Goal: Information Seeking & Learning: Find specific fact

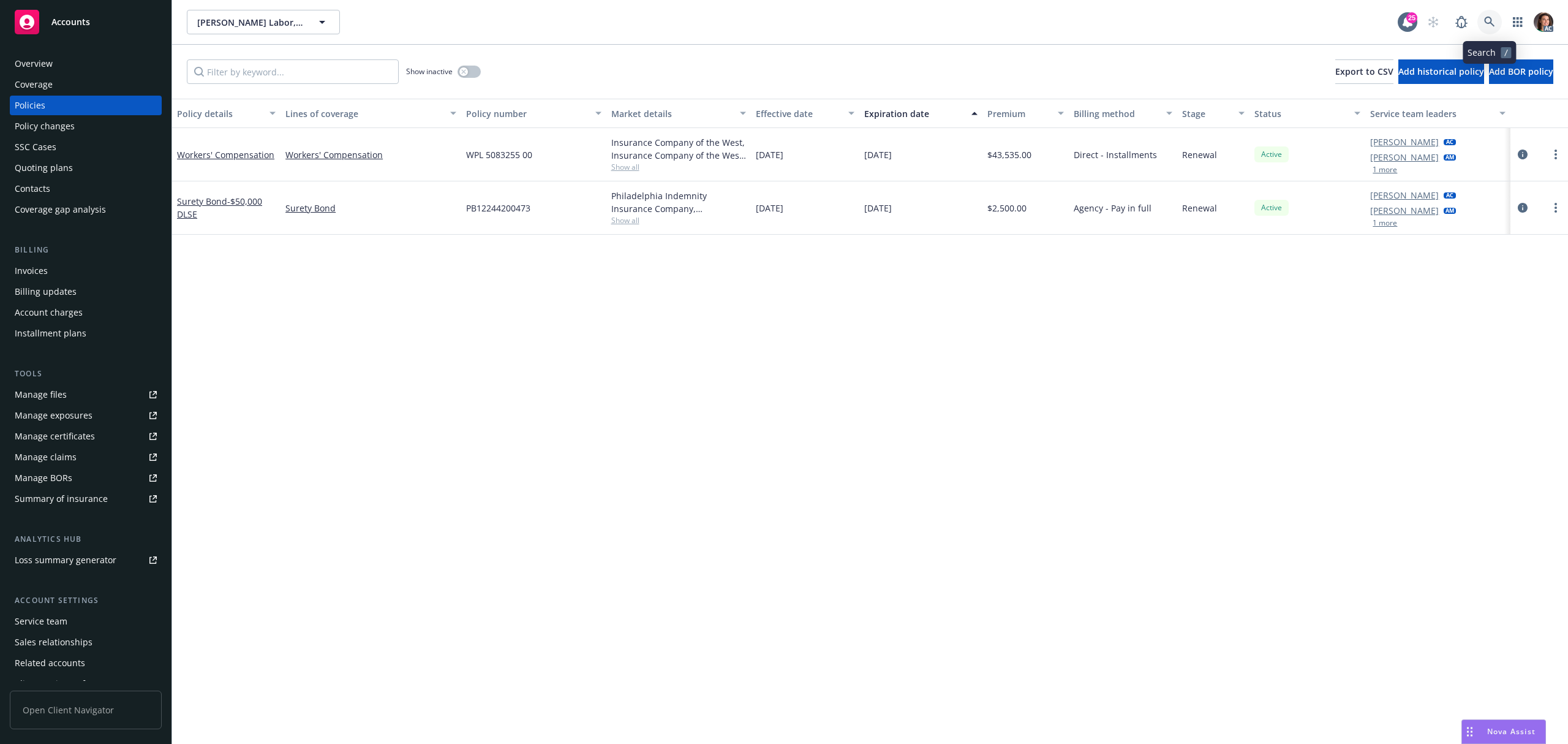
click at [1488, 23] on icon at bounding box center [1489, 21] width 10 height 10
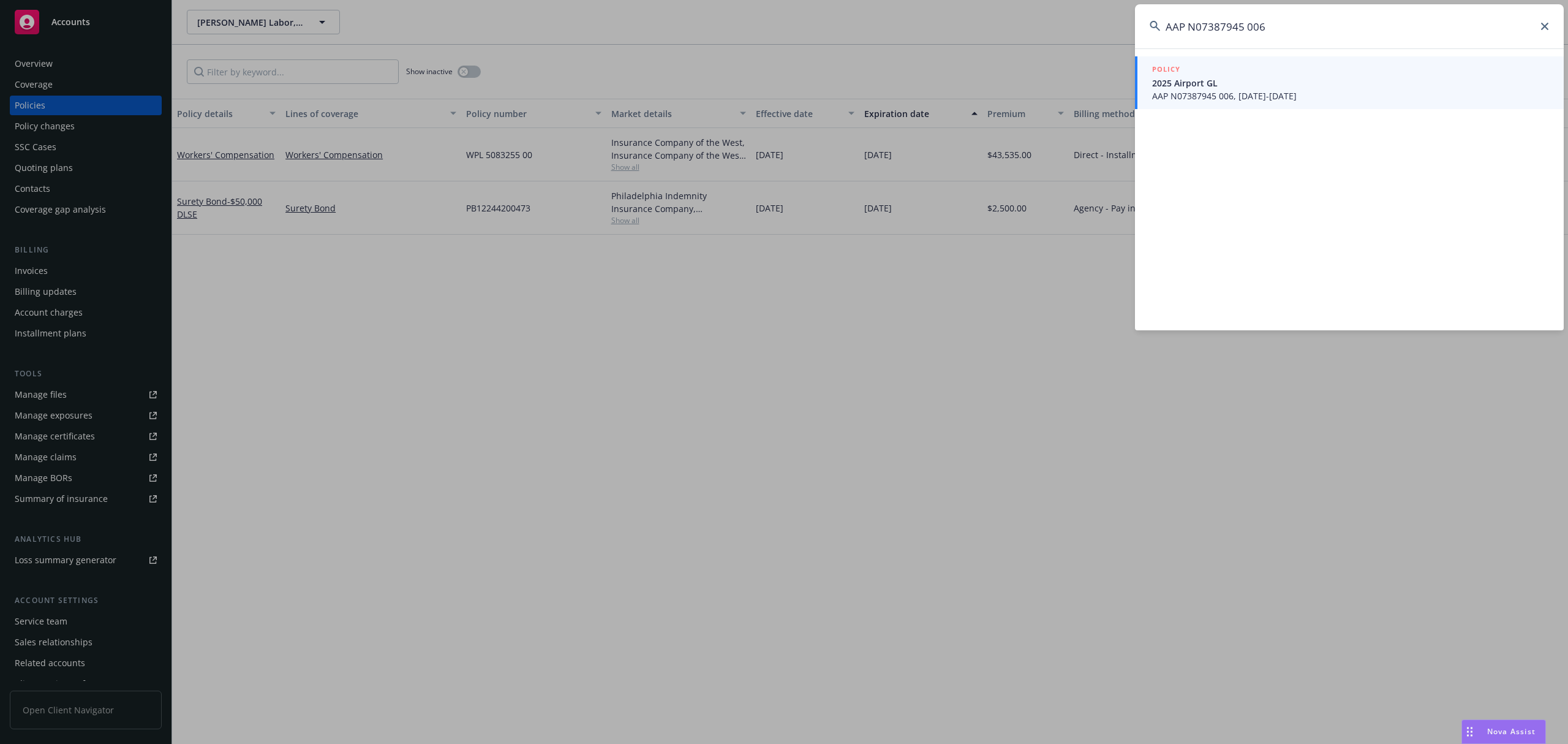
type input "AAP N07387945 006"
drag, startPoint x: 1238, startPoint y: 98, endPoint x: 1260, endPoint y: 20, distance: 81.0
click at [1238, 97] on span "AAP N07387945 006, 07/01/2025-07/01/2028" at bounding box center [1351, 96] width 397 height 13
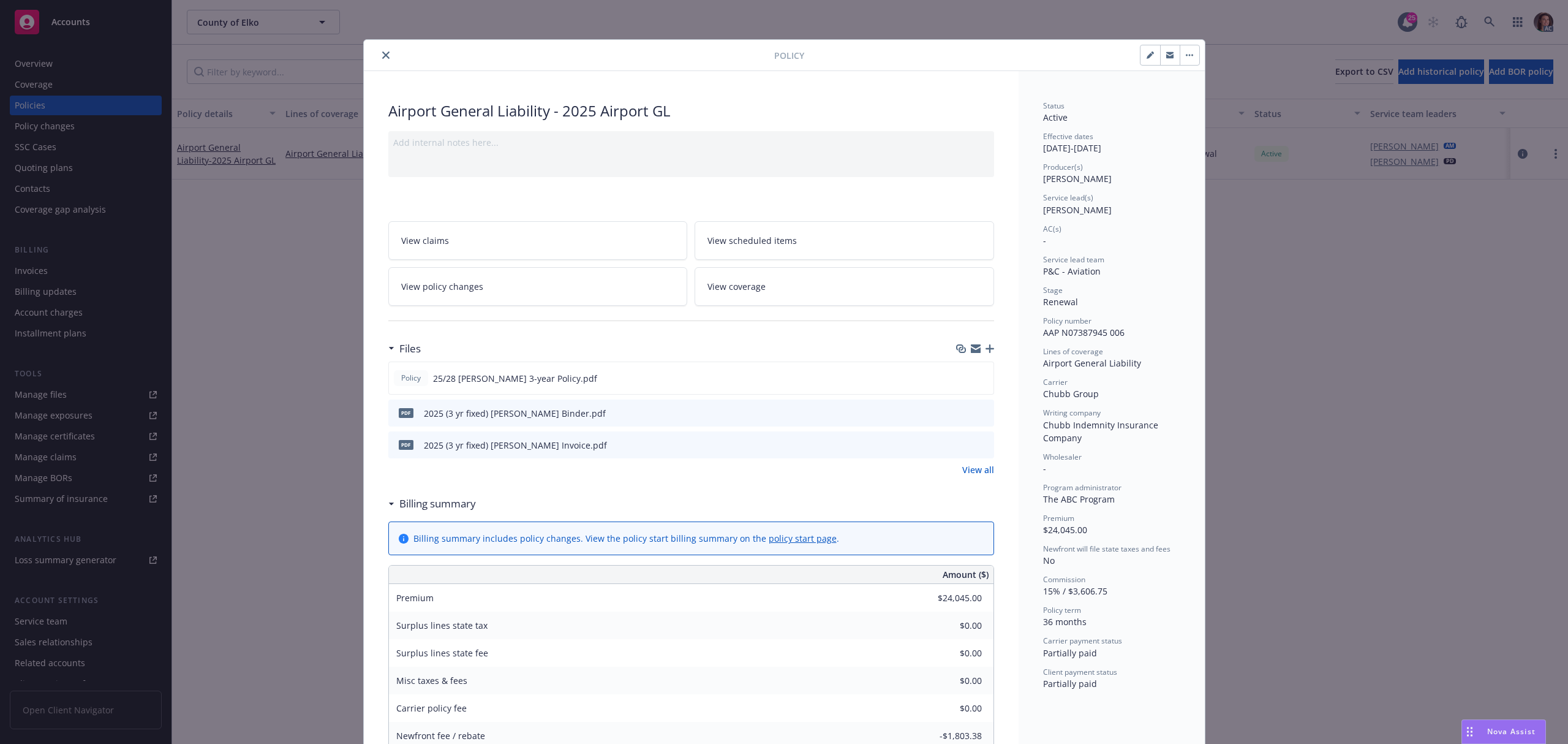
click at [383, 55] on button "close" at bounding box center [385, 55] width 15 height 15
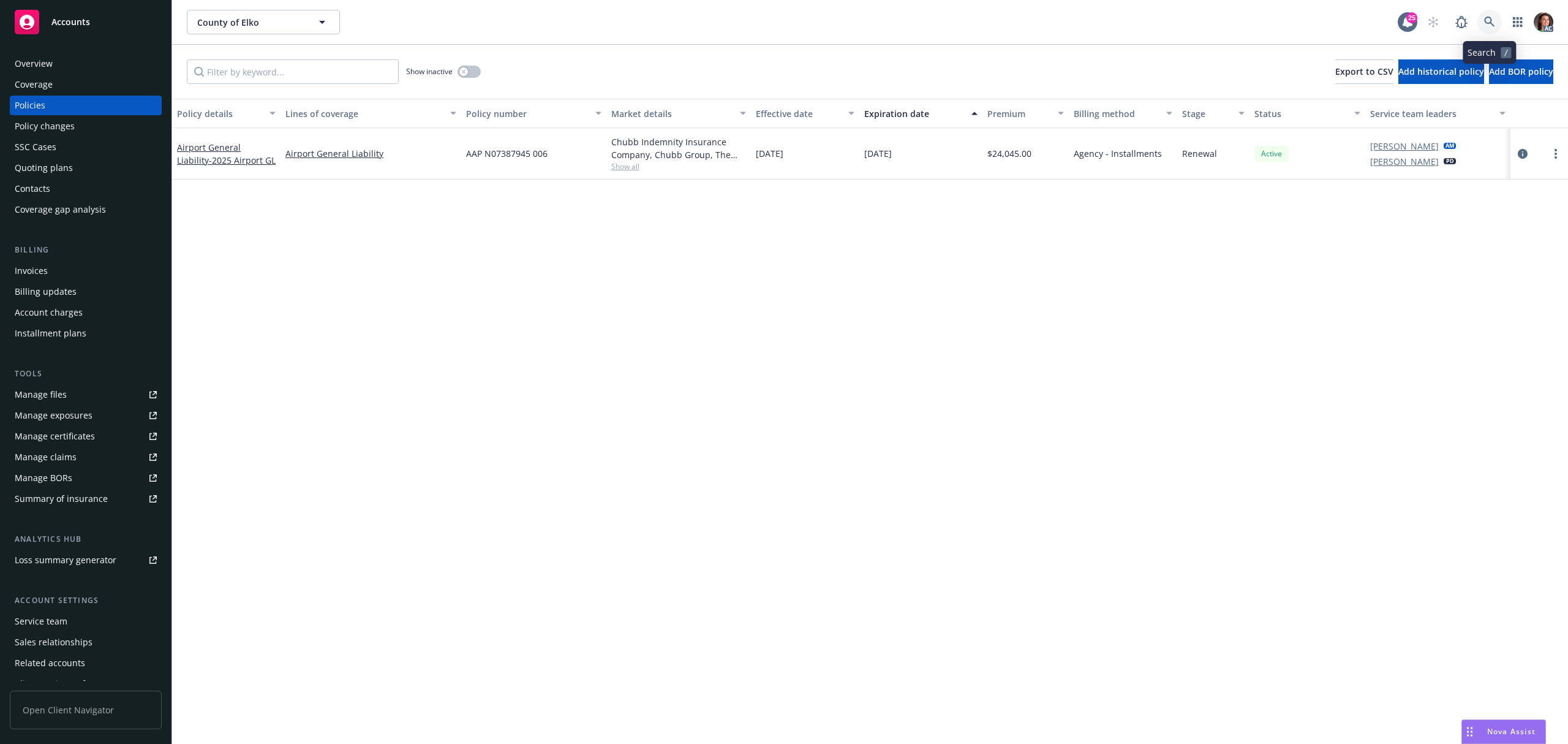
click at [1500, 20] on link at bounding box center [1490, 22] width 25 height 25
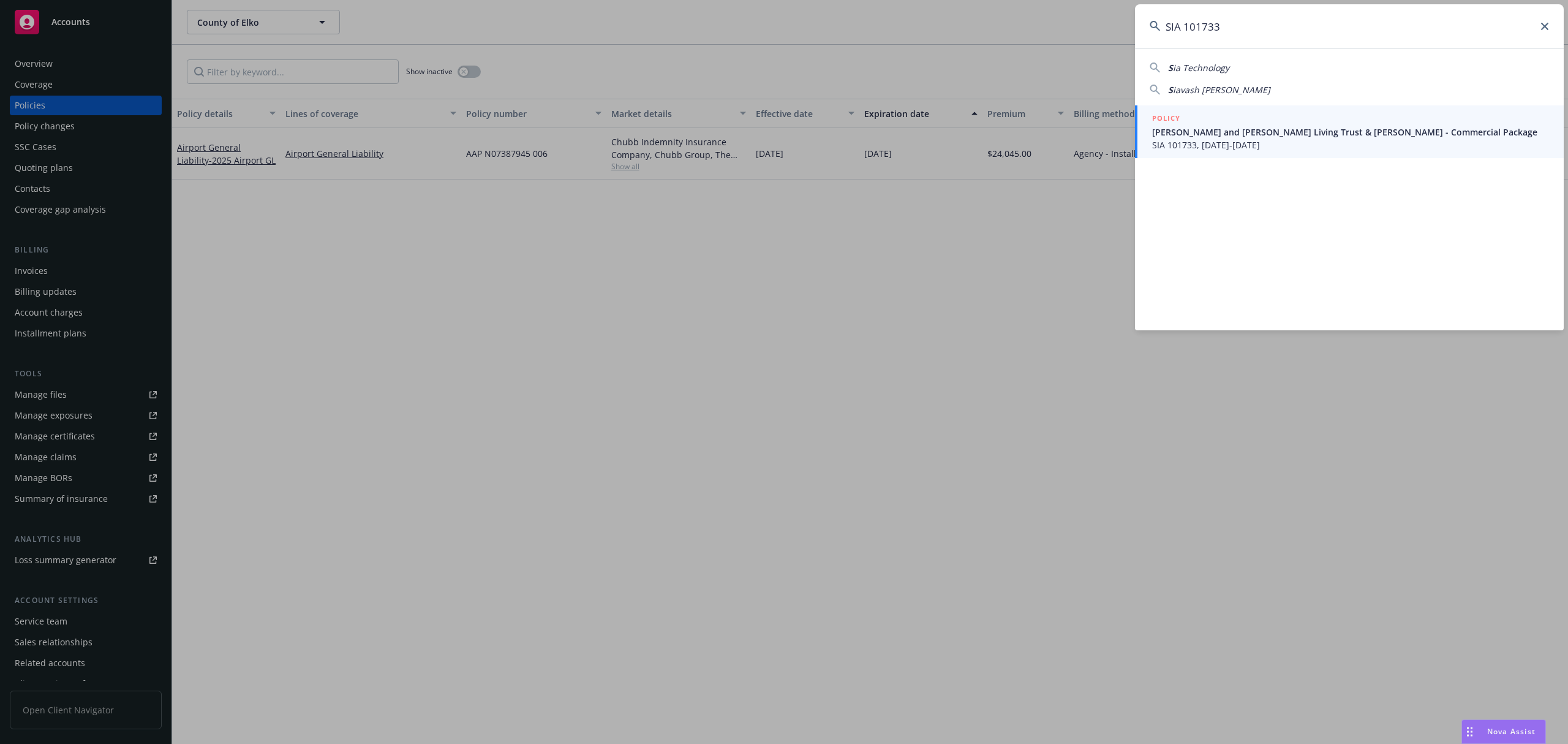
type input "SIA 101733"
click at [1200, 136] on span "Darlene Kardum Portillo and Joe Portillo Living Trust & Peter Michael Kardum - …" at bounding box center [1351, 132] width 397 height 13
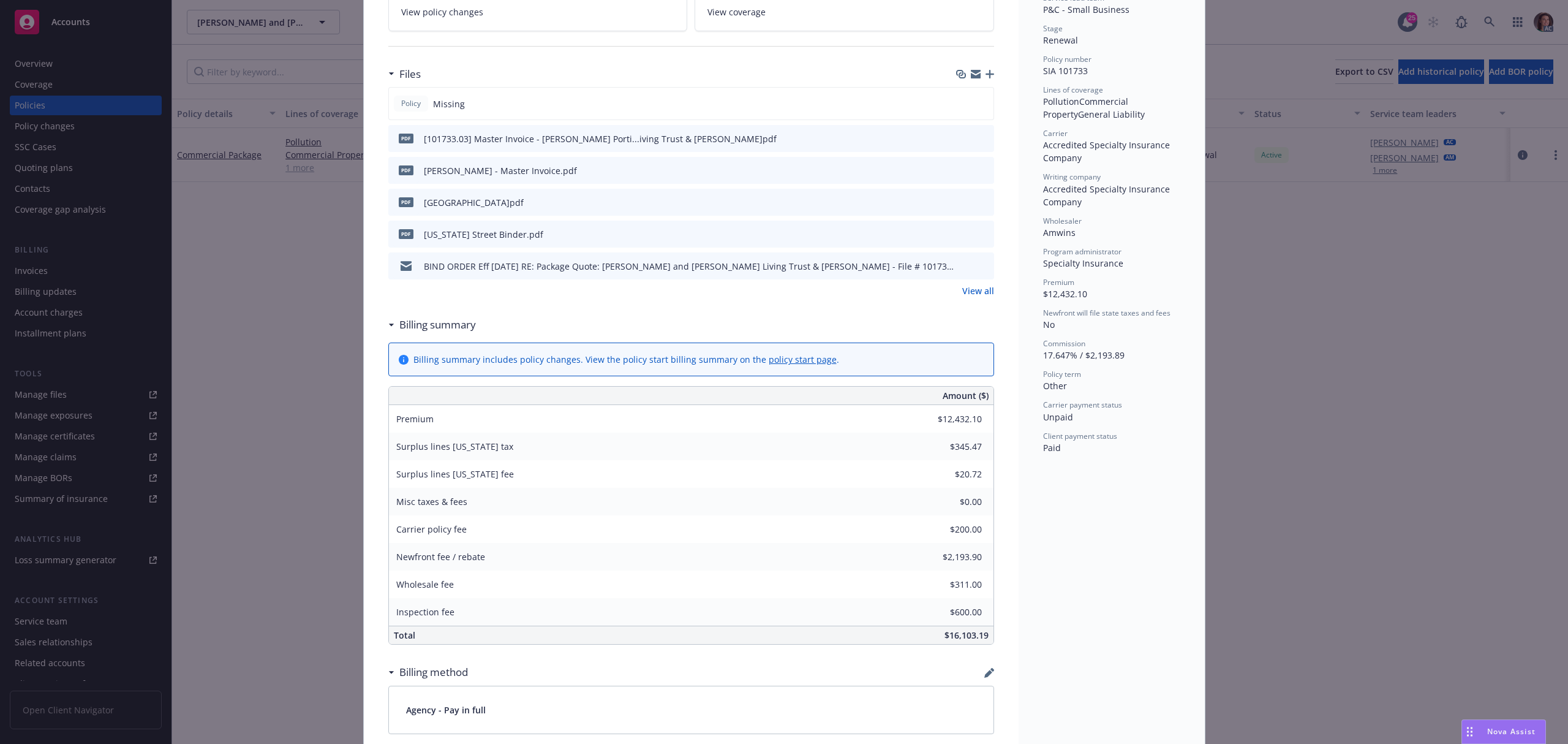
scroll to position [245, 0]
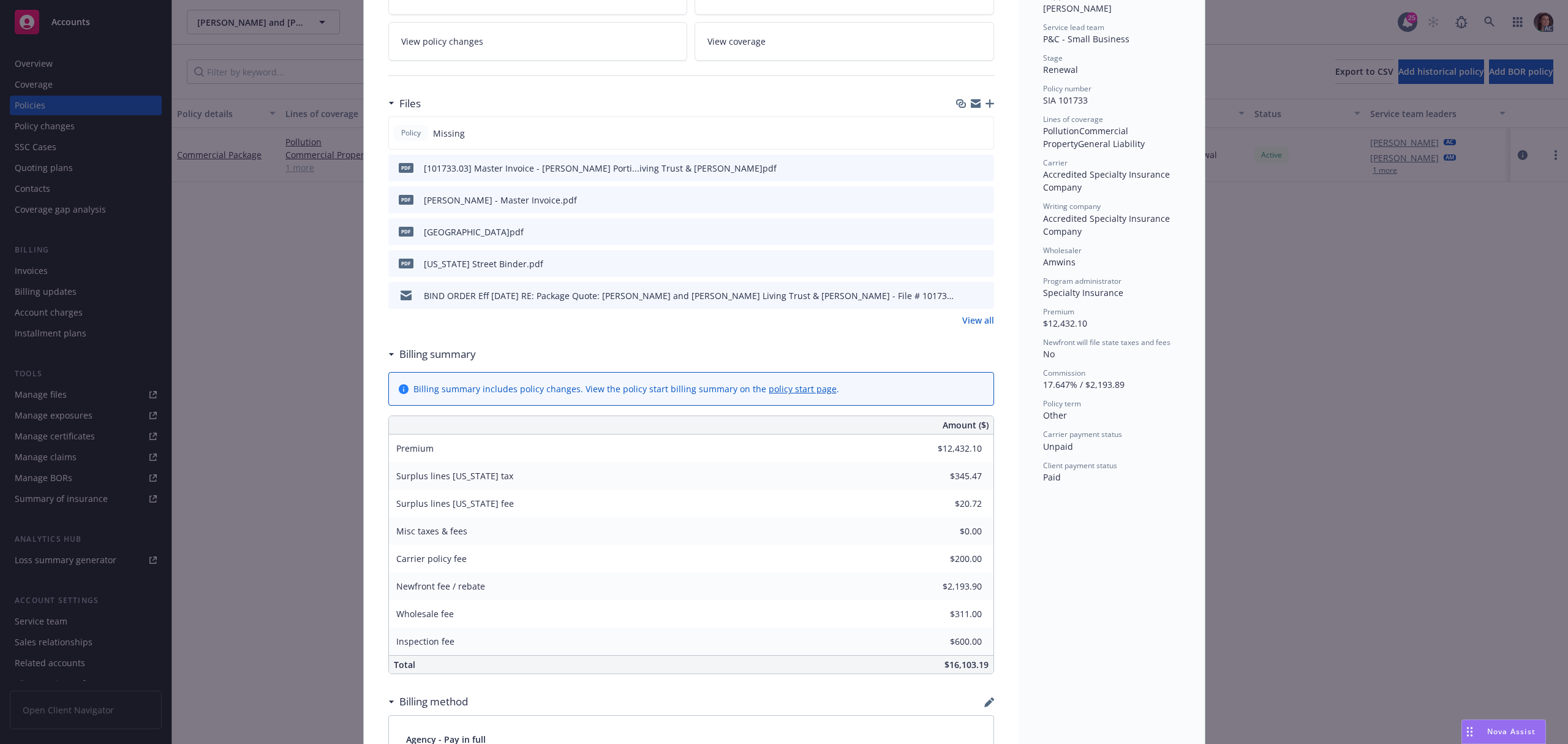
click at [979, 196] on icon "preview file" at bounding box center [982, 199] width 11 height 9
drag, startPoint x: 1033, startPoint y: 373, endPoint x: 1072, endPoint y: 378, distance: 39.3
click at [1072, 378] on div "Status Active Effective dates 07/25/2025 - 12/31/2025 Producer(s) Keane Heller …" at bounding box center [1111, 692] width 186 height 1731
drag, startPoint x: 1038, startPoint y: 369, endPoint x: 1071, endPoint y: 380, distance: 34.8
click at [1074, 381] on div "Status Active Effective dates 07/25/2025 - 12/31/2025 Producer(s) Keane Heller …" at bounding box center [1111, 692] width 186 height 1731
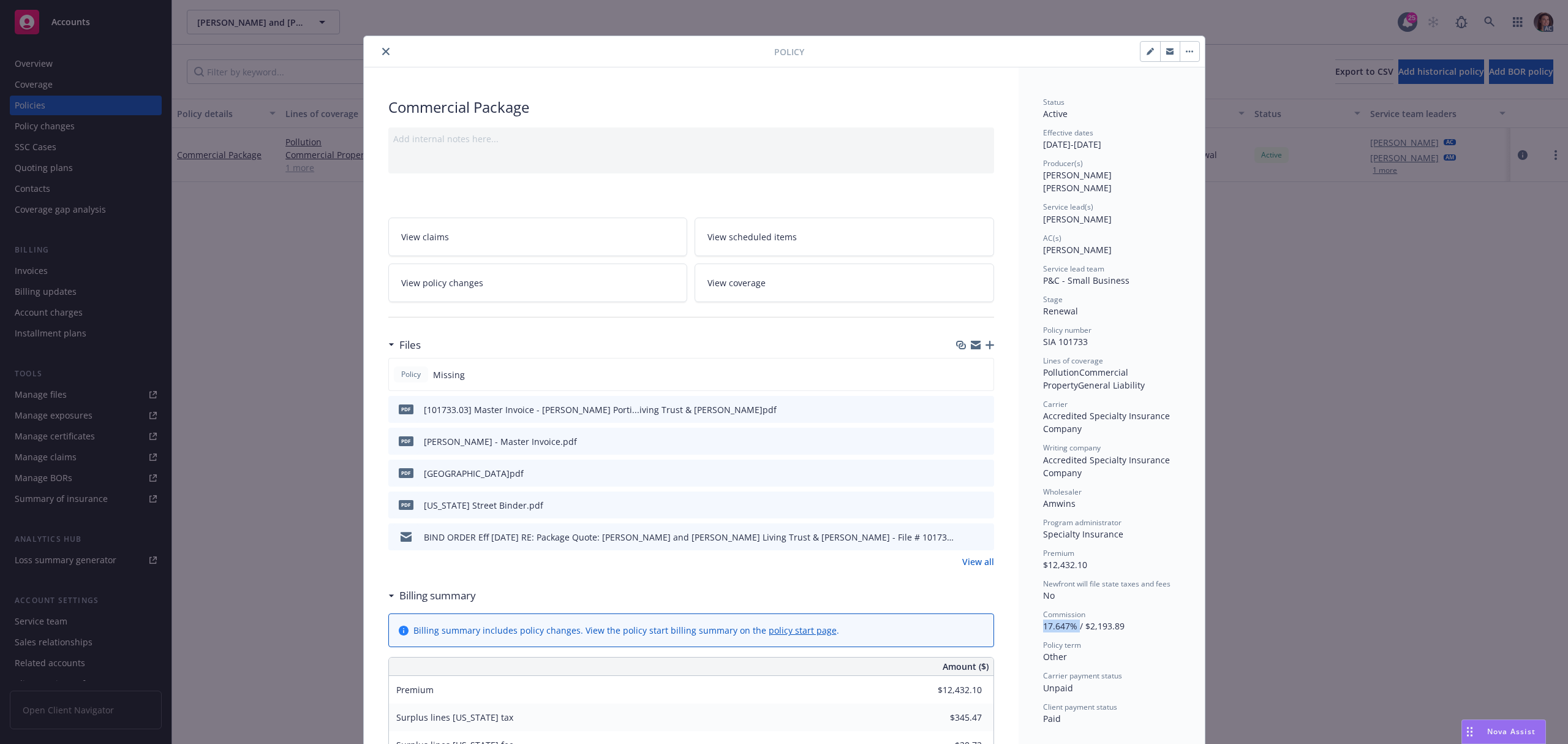
scroll to position [0, 0]
drag, startPoint x: 380, startPoint y: 55, endPoint x: 470, endPoint y: 69, distance: 91.1
click at [382, 54] on icon "close" at bounding box center [386, 55] width 8 height 8
click at [1492, 22] on div "Policy Commercial Package Add internal notes here... View claims View scheduled…" at bounding box center [784, 372] width 1568 height 744
drag, startPoint x: 374, startPoint y: 59, endPoint x: 395, endPoint y: 66, distance: 22.1
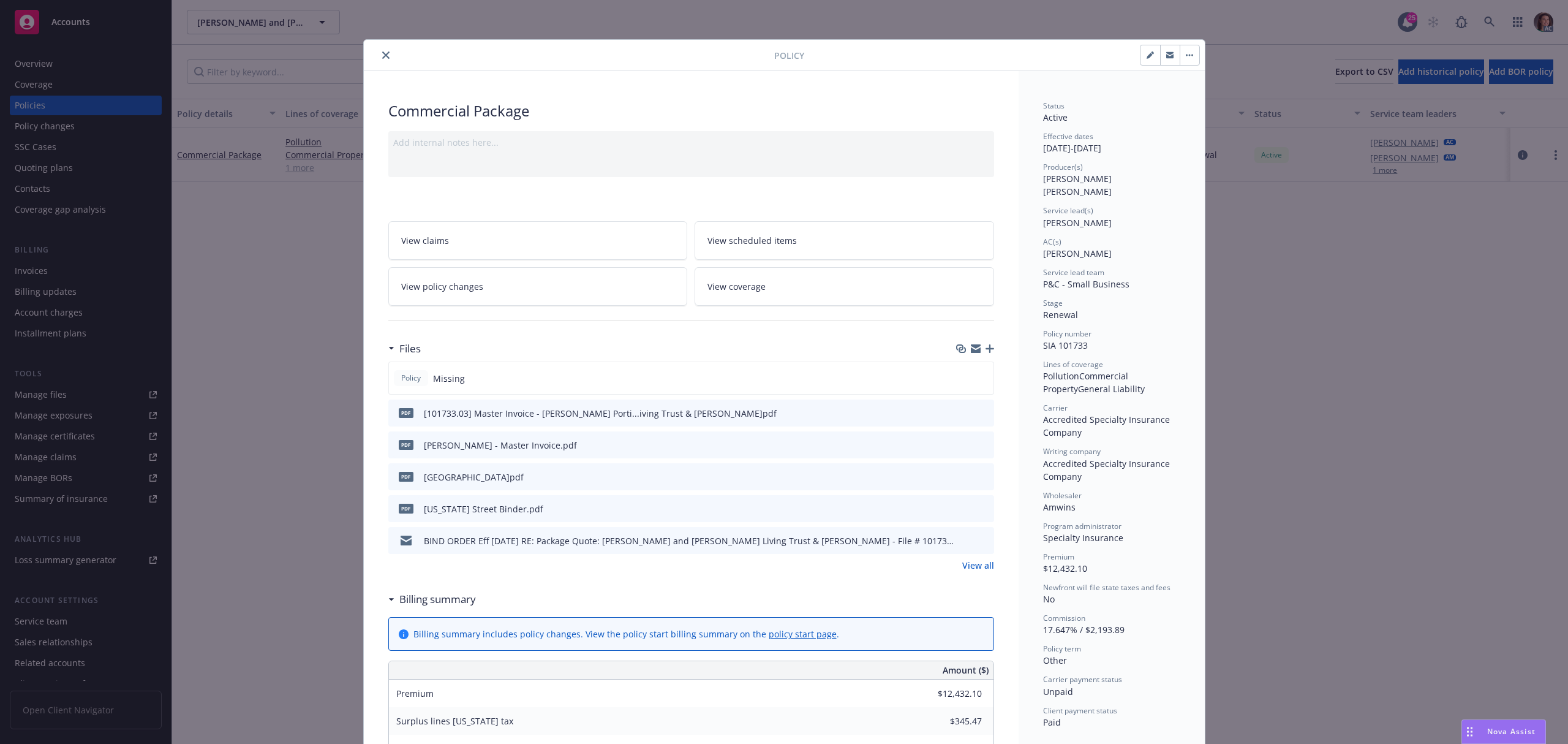
click at [378, 59] on button "close" at bounding box center [385, 55] width 15 height 15
click at [382, 55] on icon "close" at bounding box center [386, 55] width 8 height 8
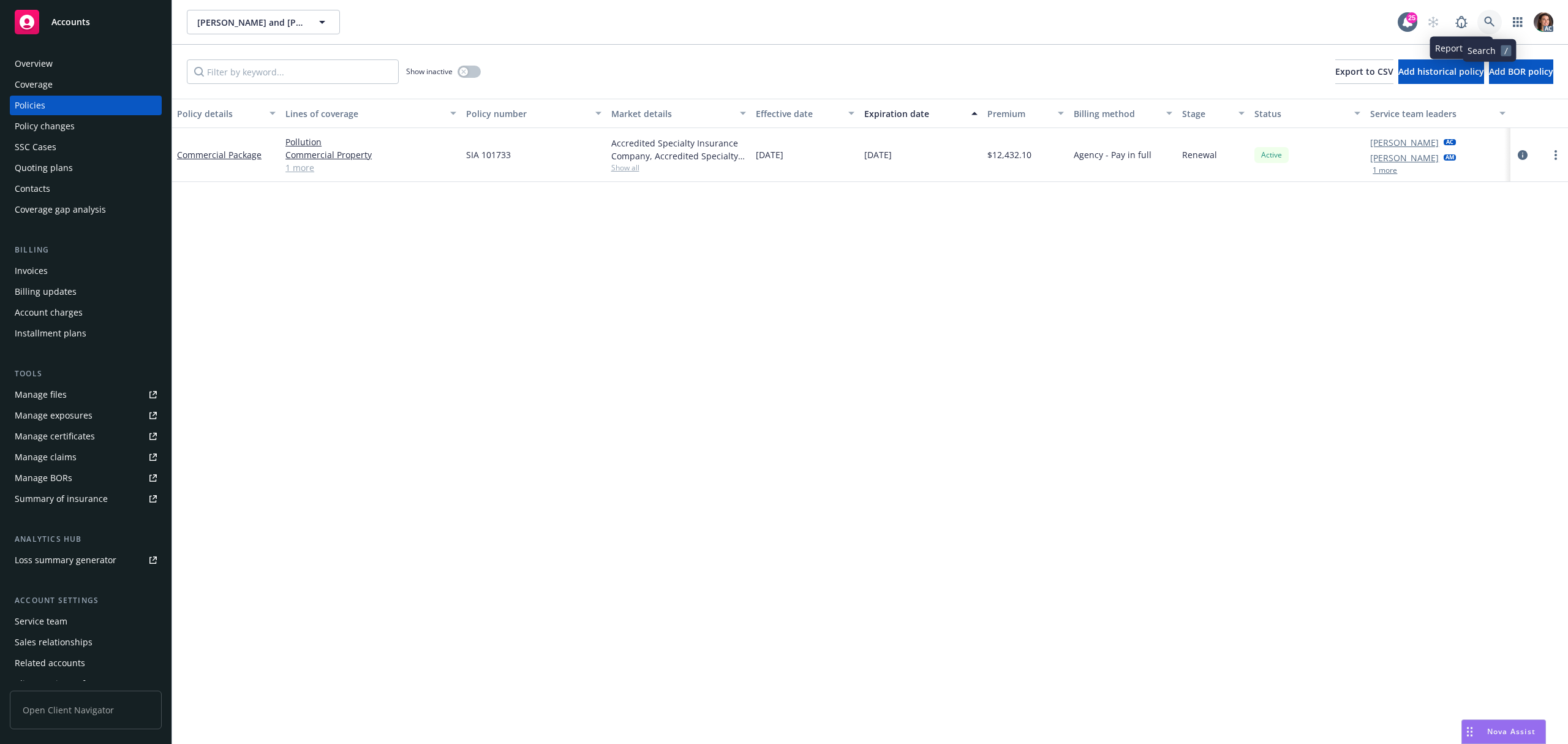
click at [1488, 20] on icon at bounding box center [1489, 21] width 11 height 11
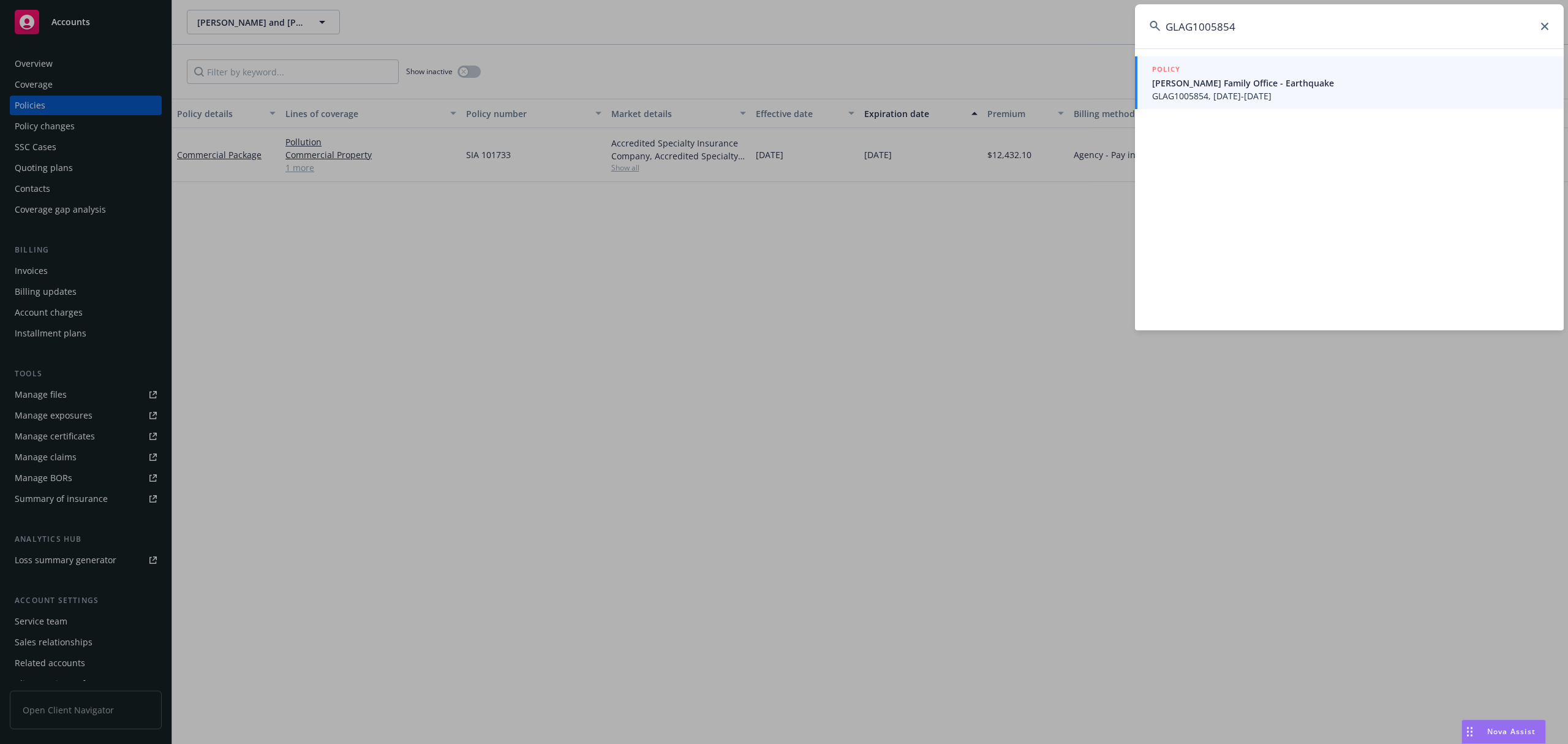
type input "GLAG1005854"
click at [1213, 86] on span "Frisbie Family Office - Earthquake" at bounding box center [1351, 83] width 397 height 13
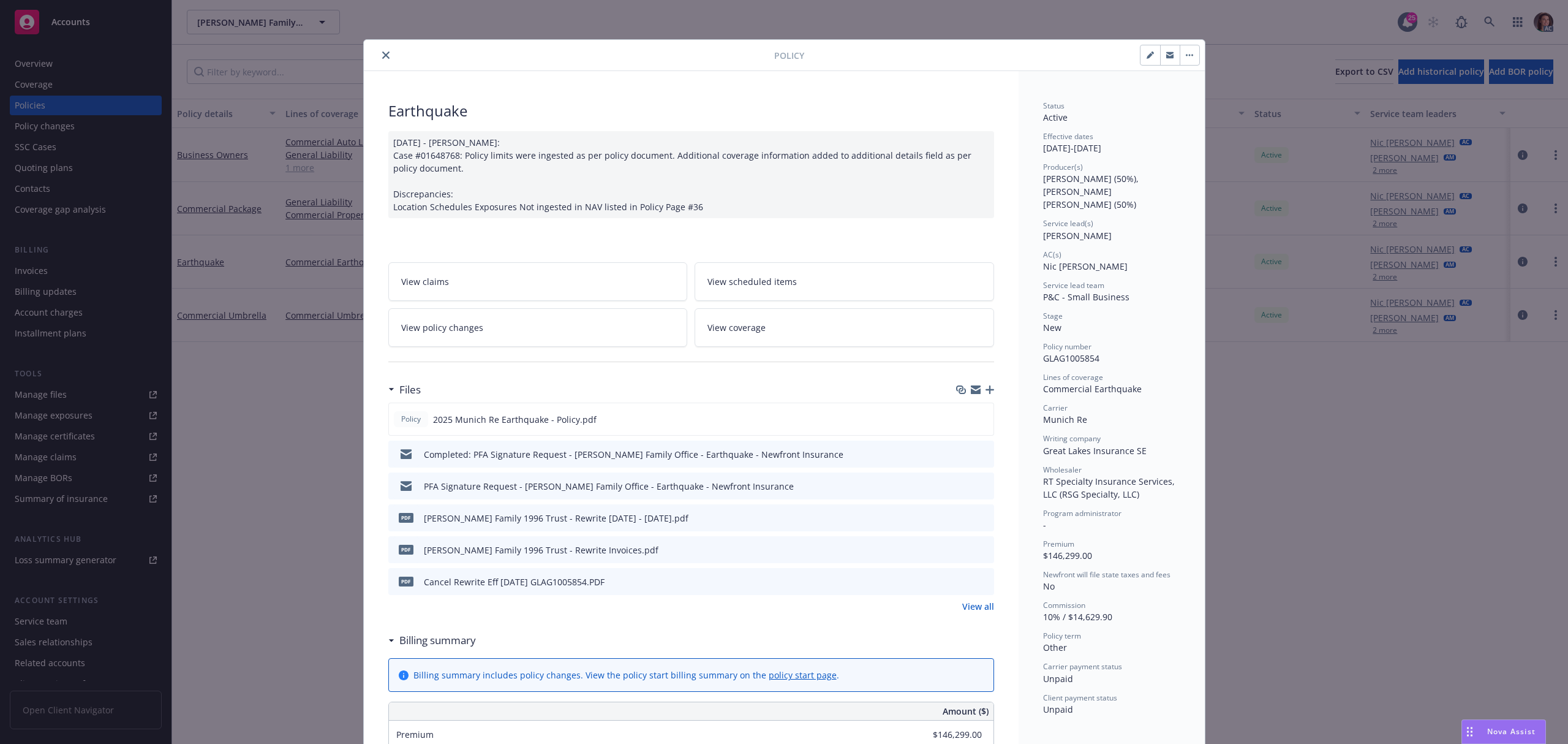
click at [575, 344] on link "View policy changes" at bounding box center [538, 327] width 299 height 39
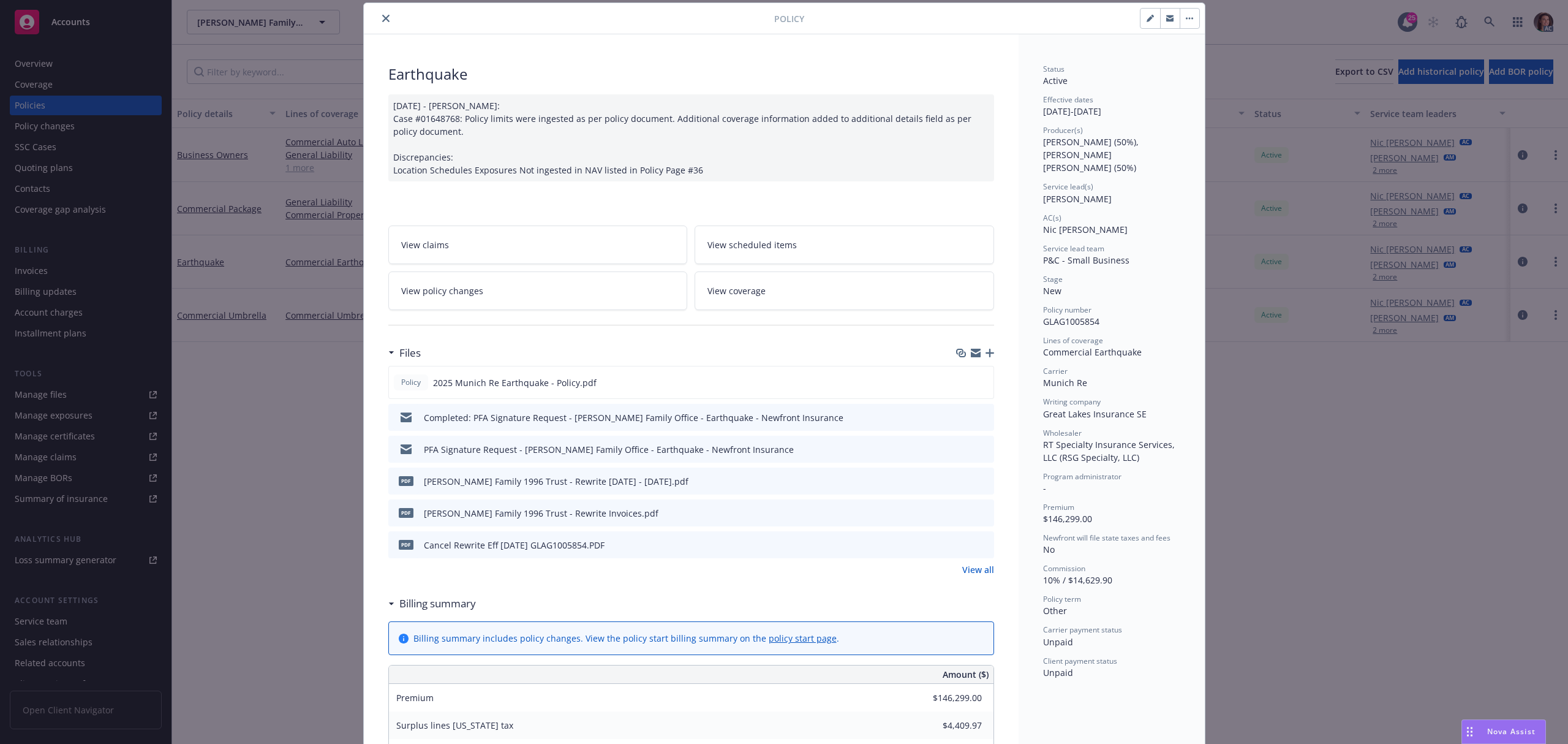
click at [973, 568] on link "View all" at bounding box center [978, 569] width 32 height 13
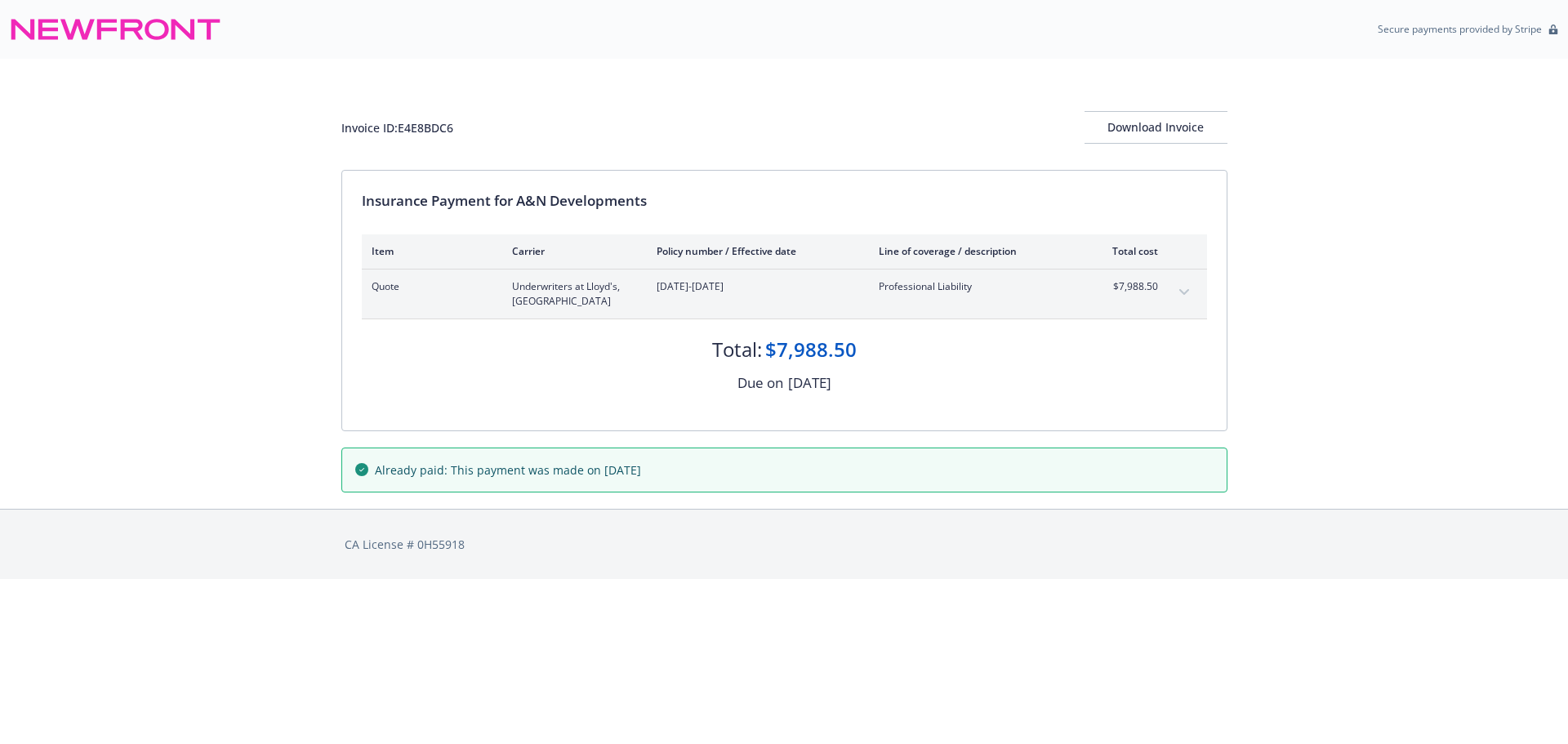
click at [1181, 290] on icon "expand content" at bounding box center [1184, 292] width 10 height 7
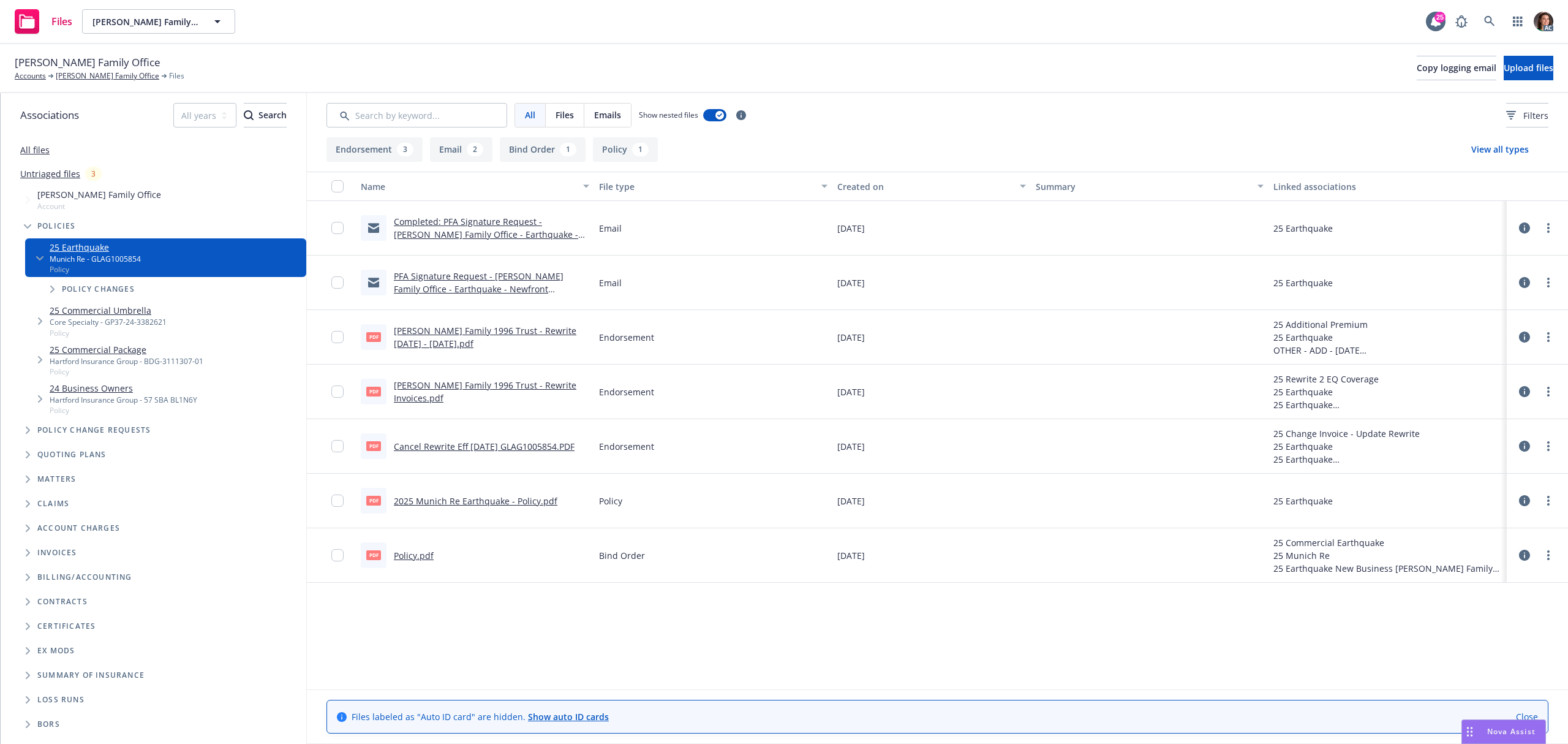
click at [515, 330] on link "[PERSON_NAME] Family 1996 Trust - Rewrite [DATE] - [DATE].pdf" at bounding box center [485, 337] width 183 height 25
